Goal: Information Seeking & Learning: Learn about a topic

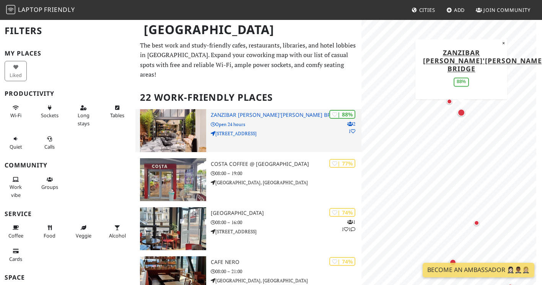
click at [309, 130] on p "[STREET_ADDRESS]" at bounding box center [286, 133] width 151 height 7
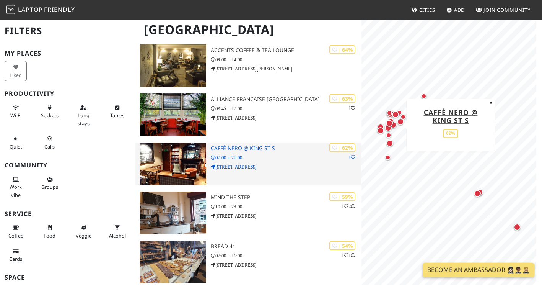
scroll to position [515, 0]
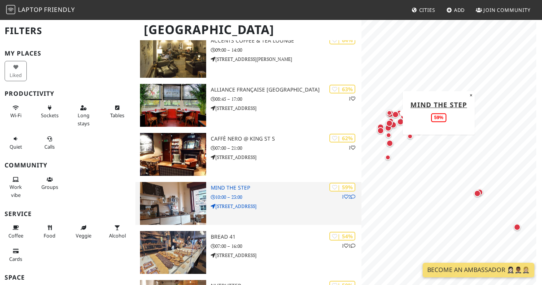
click at [274, 193] on p "10:00 – 23:00" at bounding box center [286, 196] width 151 height 7
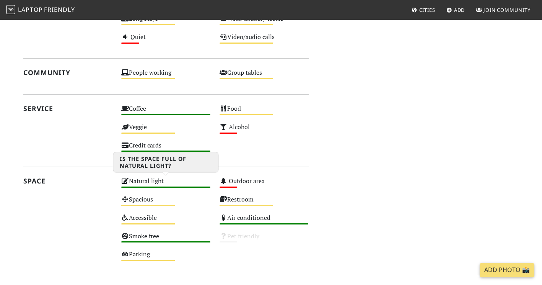
scroll to position [529, 0]
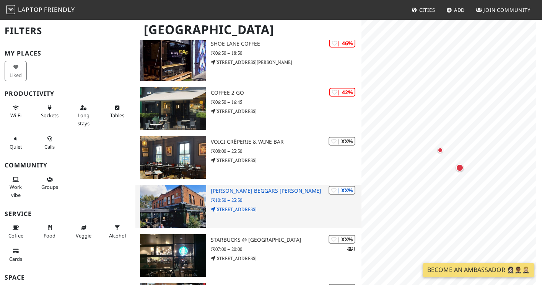
click at [256, 205] on p "[STREET_ADDRESS]" at bounding box center [286, 208] width 151 height 7
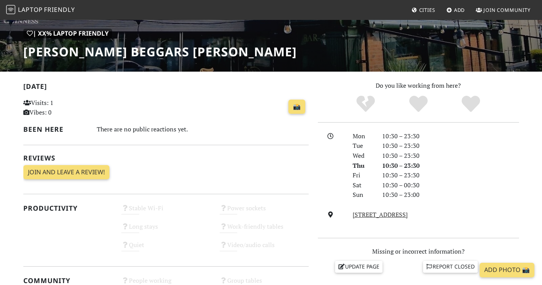
scroll to position [108, 0]
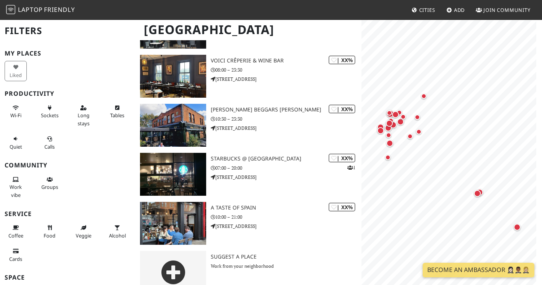
scroll to position [937, 0]
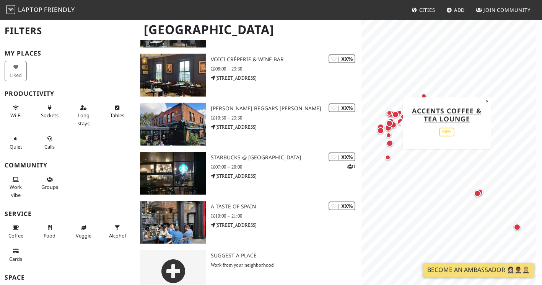
click at [389, 125] on div "Map marker" at bounding box center [389, 123] width 7 height 7
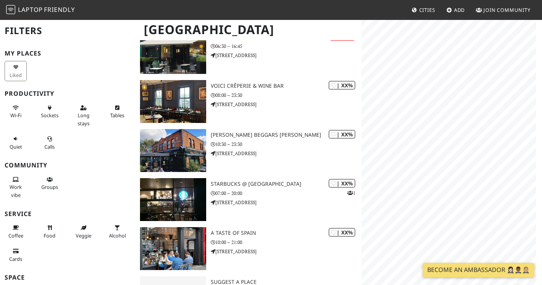
scroll to position [937, 0]
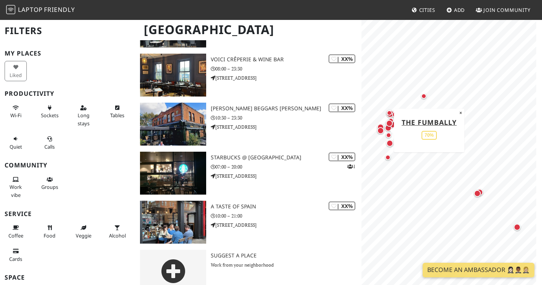
click at [378, 130] on div "Map marker" at bounding box center [380, 130] width 7 height 7
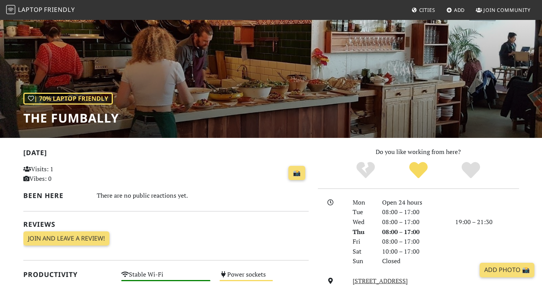
scroll to position [39, 0]
